Goal: Navigation & Orientation: Find specific page/section

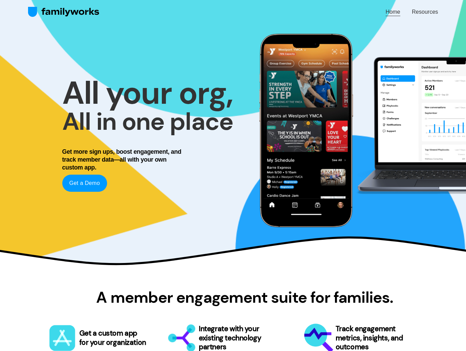
click at [395, 13] on link "Home" at bounding box center [393, 11] width 15 height 9
click at [420, 12] on link "Resources" at bounding box center [425, 11] width 26 height 9
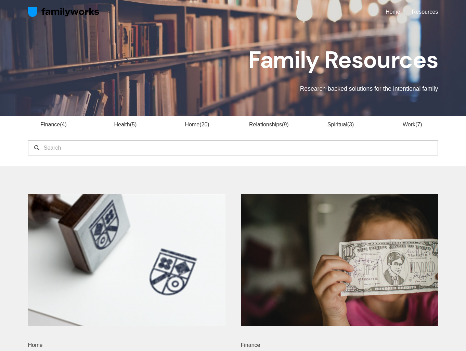
click at [393, 10] on link "Home" at bounding box center [393, 11] width 15 height 9
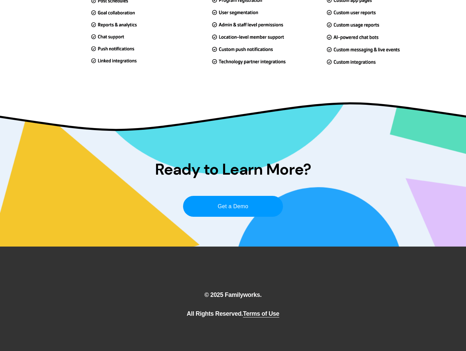
scroll to position [1974, 0]
